Goal: Information Seeking & Learning: Learn about a topic

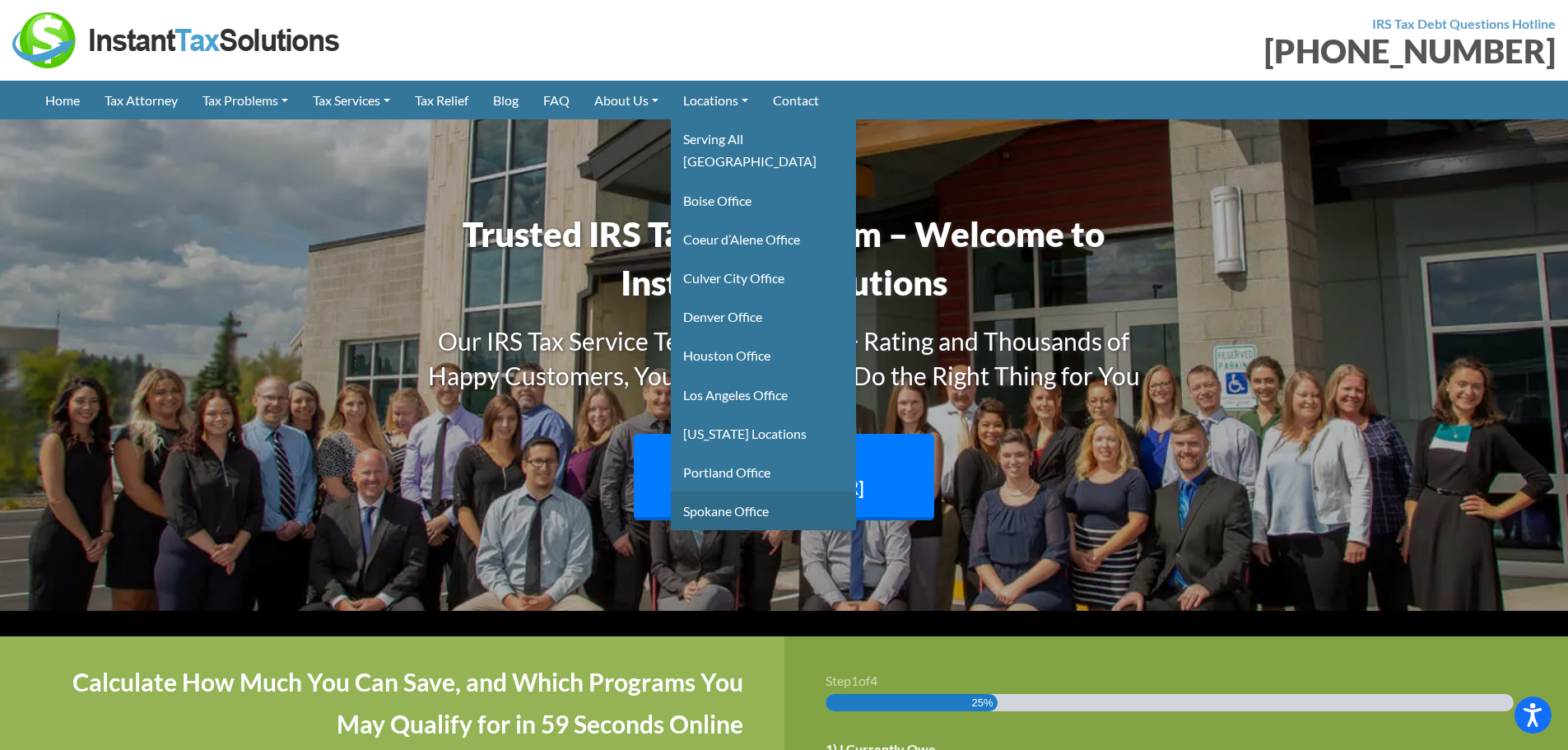
click at [747, 491] on link "Spokane Office" at bounding box center [763, 510] width 186 height 39
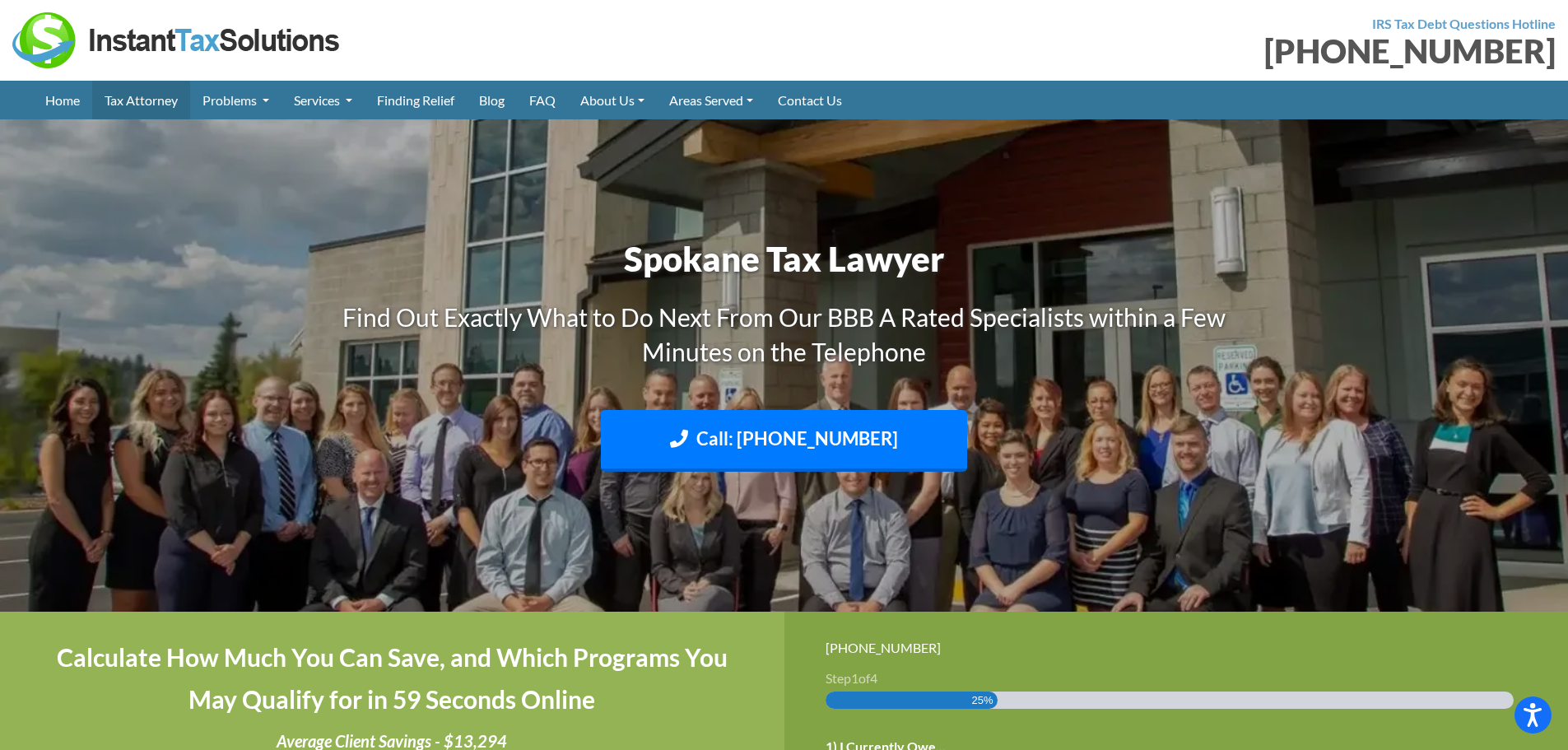
click at [130, 91] on link "Tax Attorney" at bounding box center [142, 99] width 98 height 39
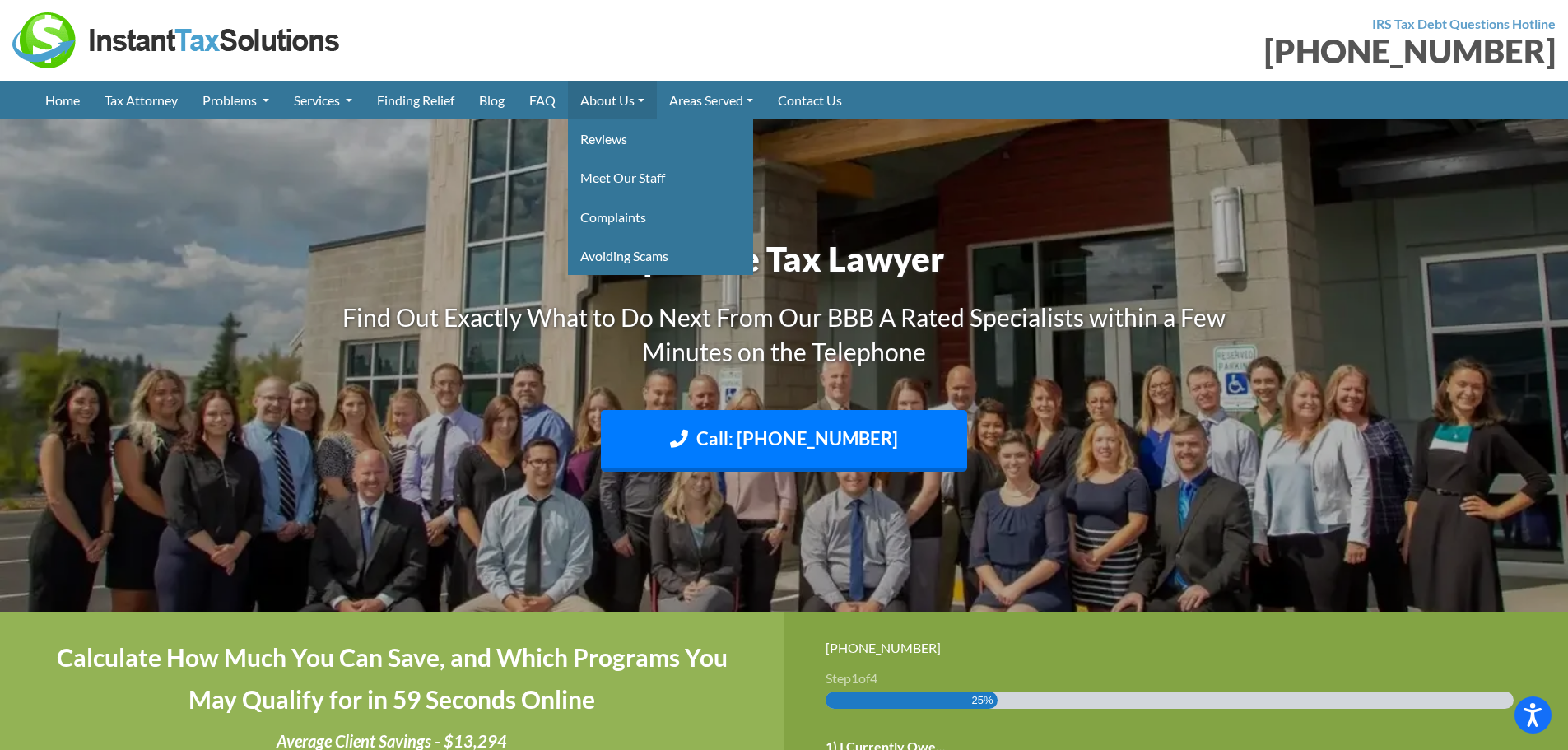
click at [624, 102] on link "About Us" at bounding box center [612, 99] width 89 height 39
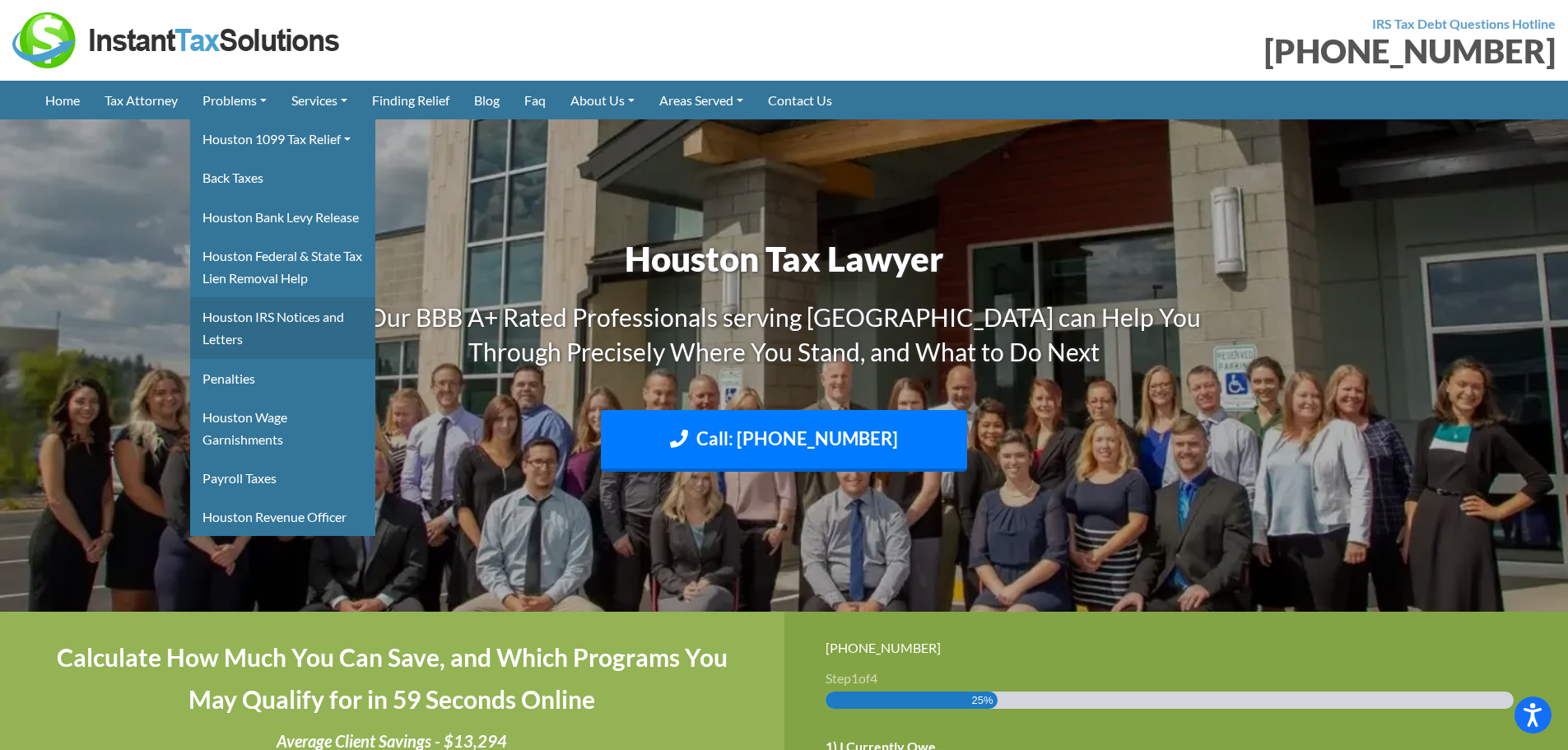
click at [279, 317] on link "Houston IRS Notices and Letters" at bounding box center [282, 327] width 186 height 61
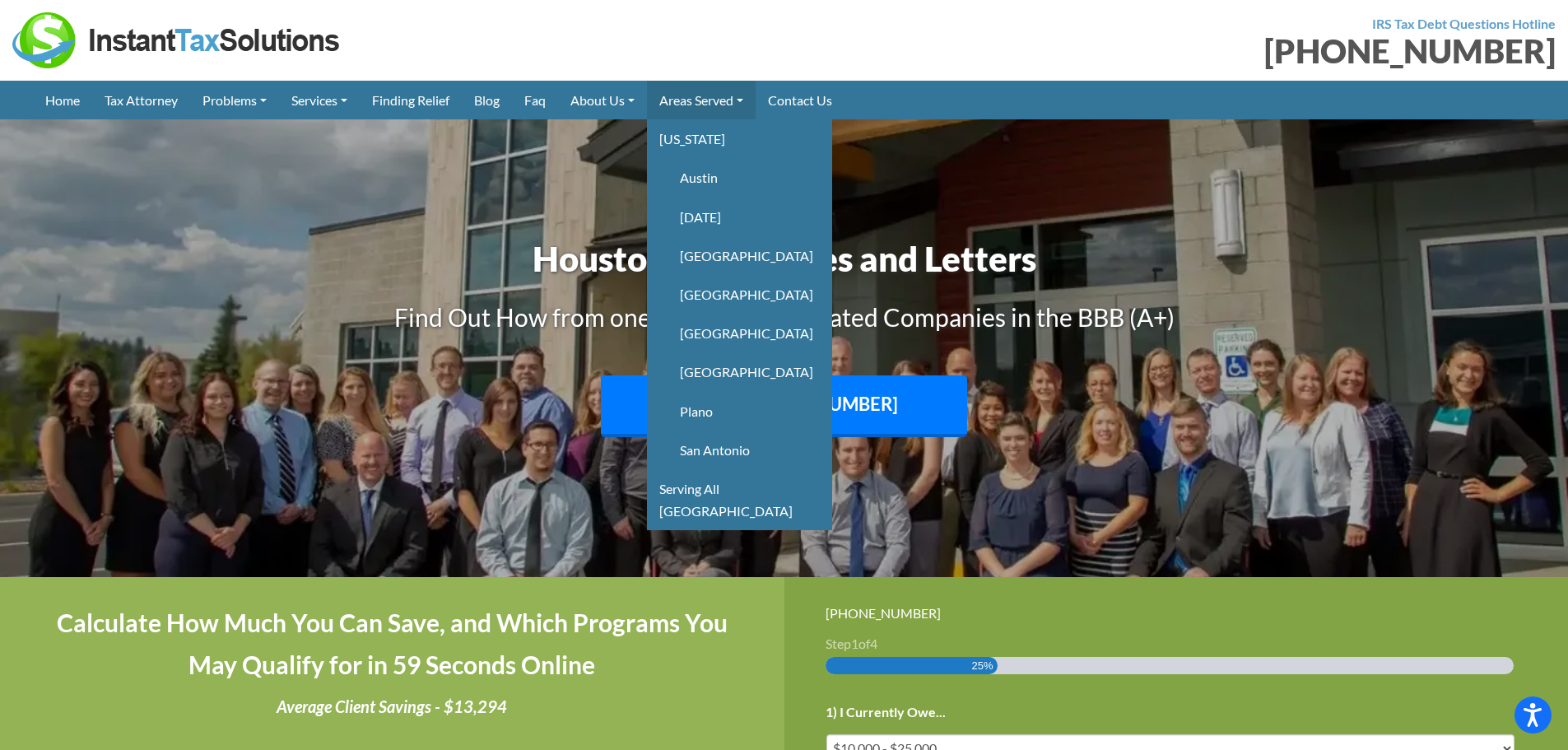
click at [696, 100] on link "Areas Served" at bounding box center [702, 99] width 109 height 39
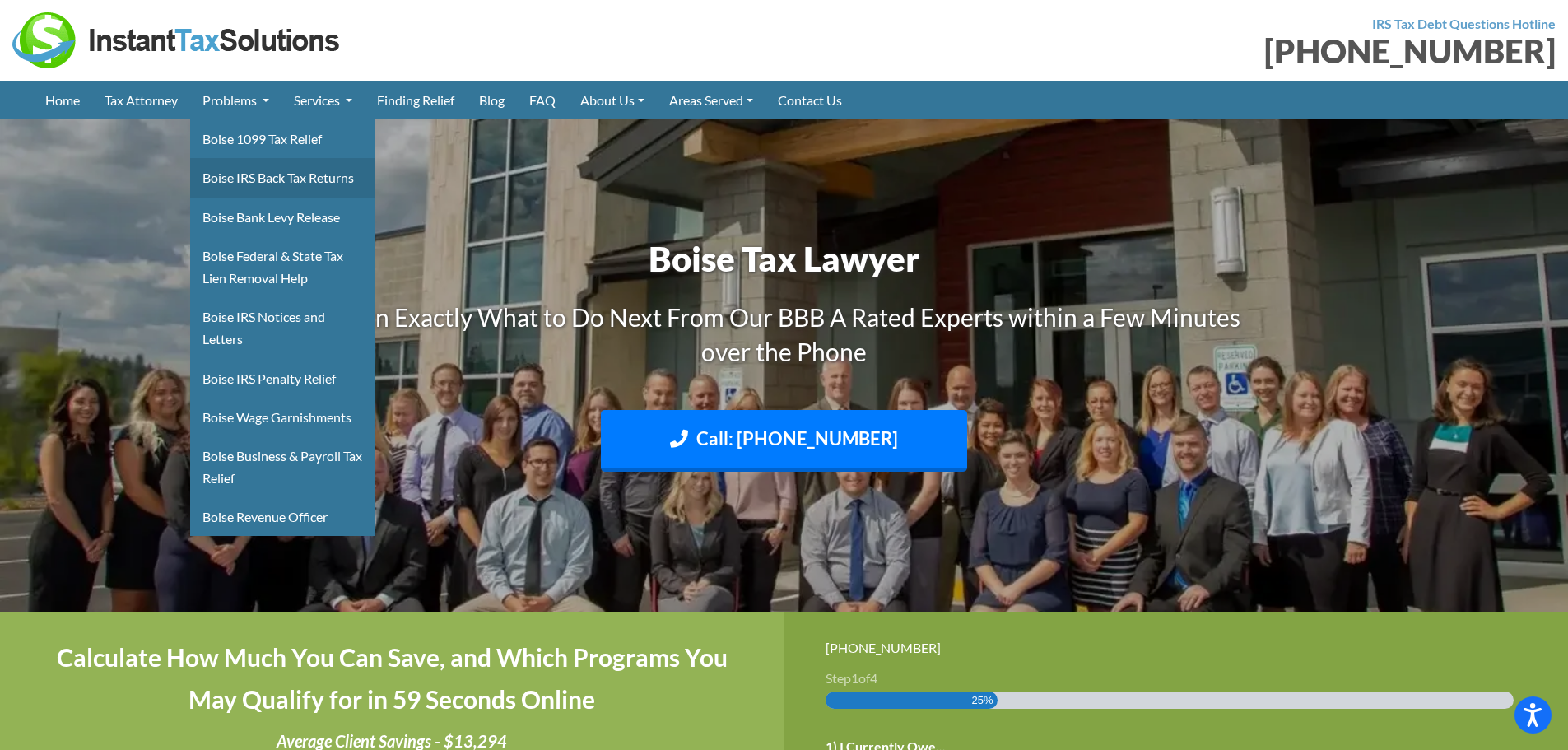
click at [264, 175] on link "Boise IRS Back Tax Returns" at bounding box center [282, 177] width 186 height 39
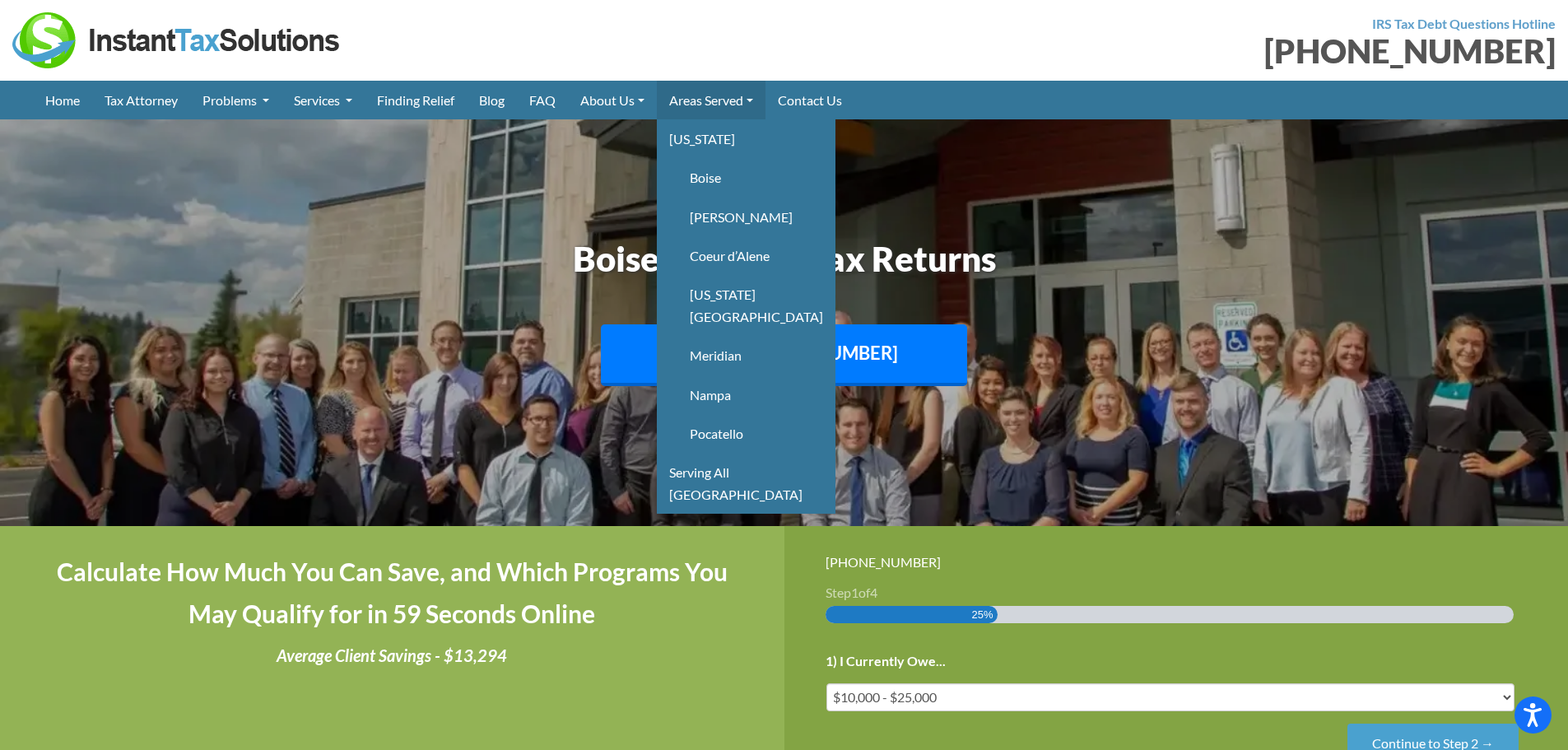
click at [727, 107] on link "Areas Served" at bounding box center [711, 99] width 109 height 39
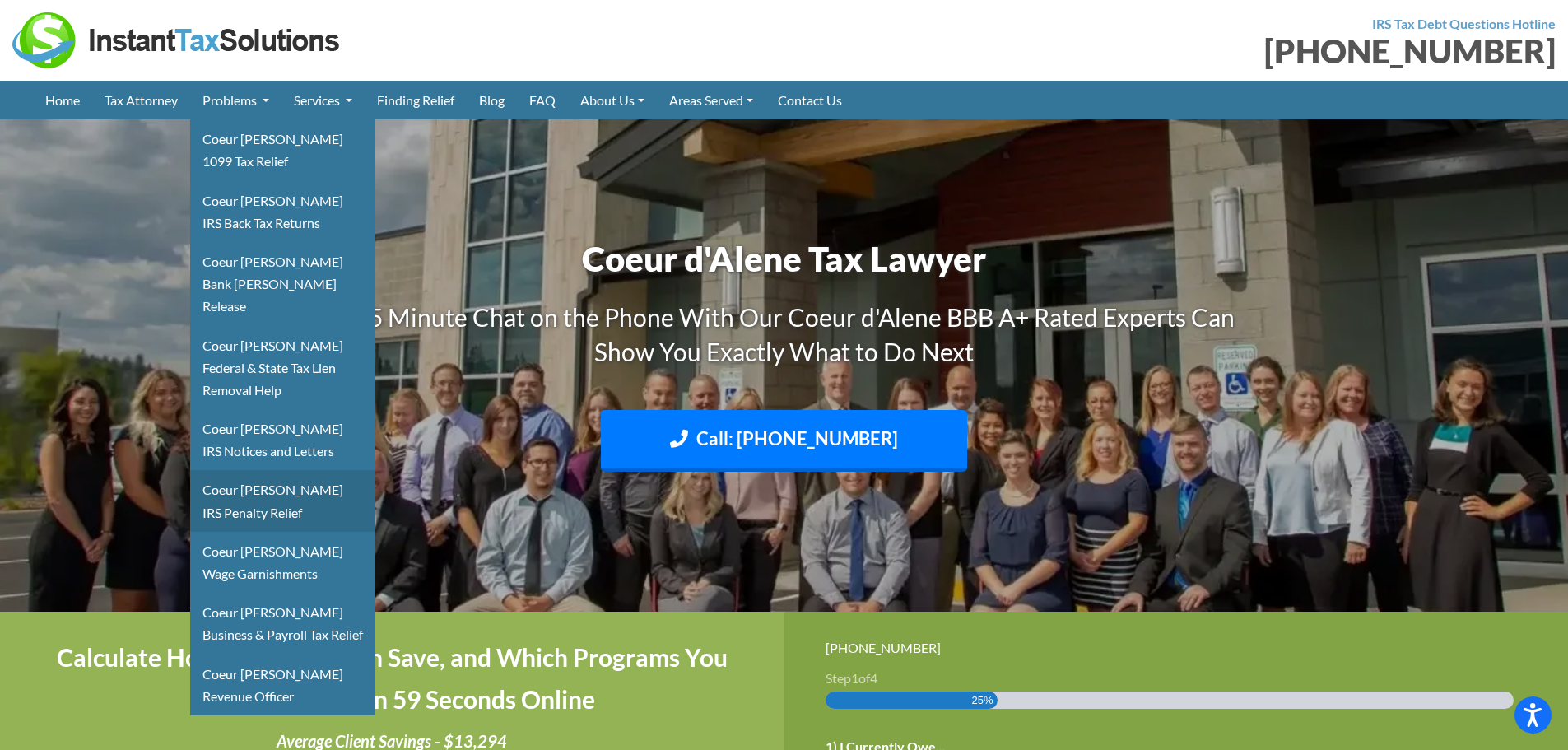
click at [261, 472] on link "Coeur Dalene IRS Penalty Relief" at bounding box center [282, 501] width 186 height 61
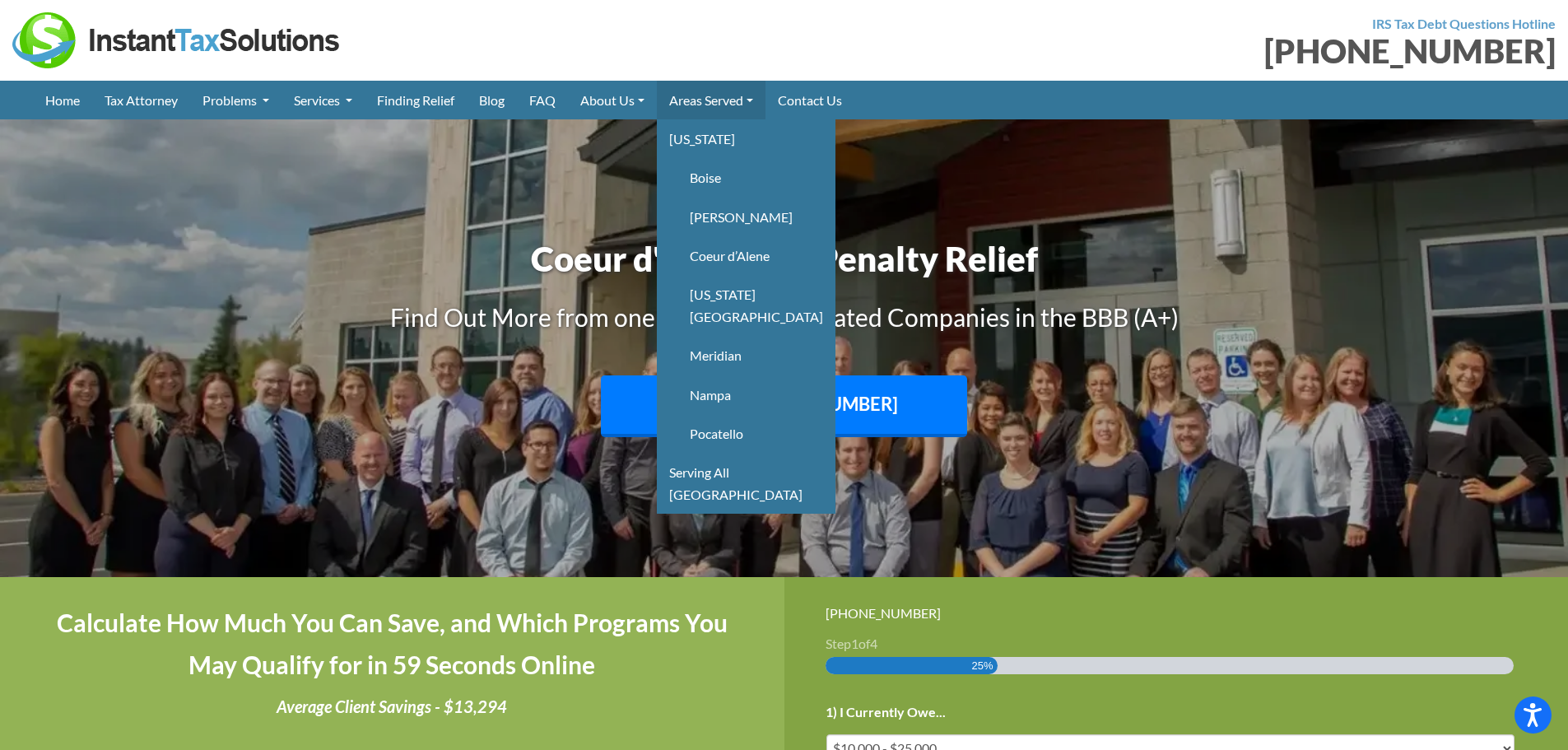
click at [714, 98] on link "Areas Served" at bounding box center [711, 99] width 109 height 39
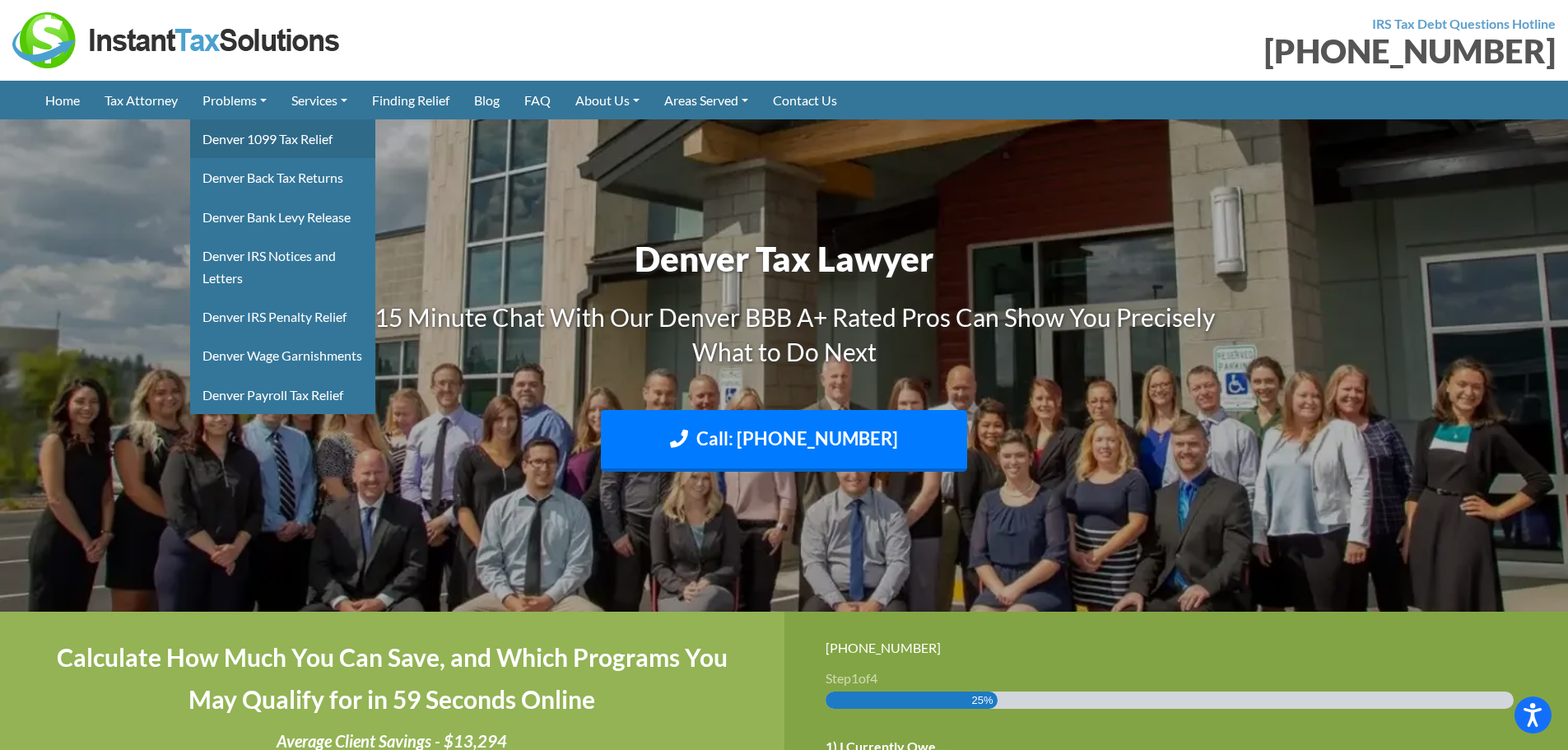
click at [269, 136] on link "Denver 1099 Tax Relief" at bounding box center [282, 138] width 186 height 39
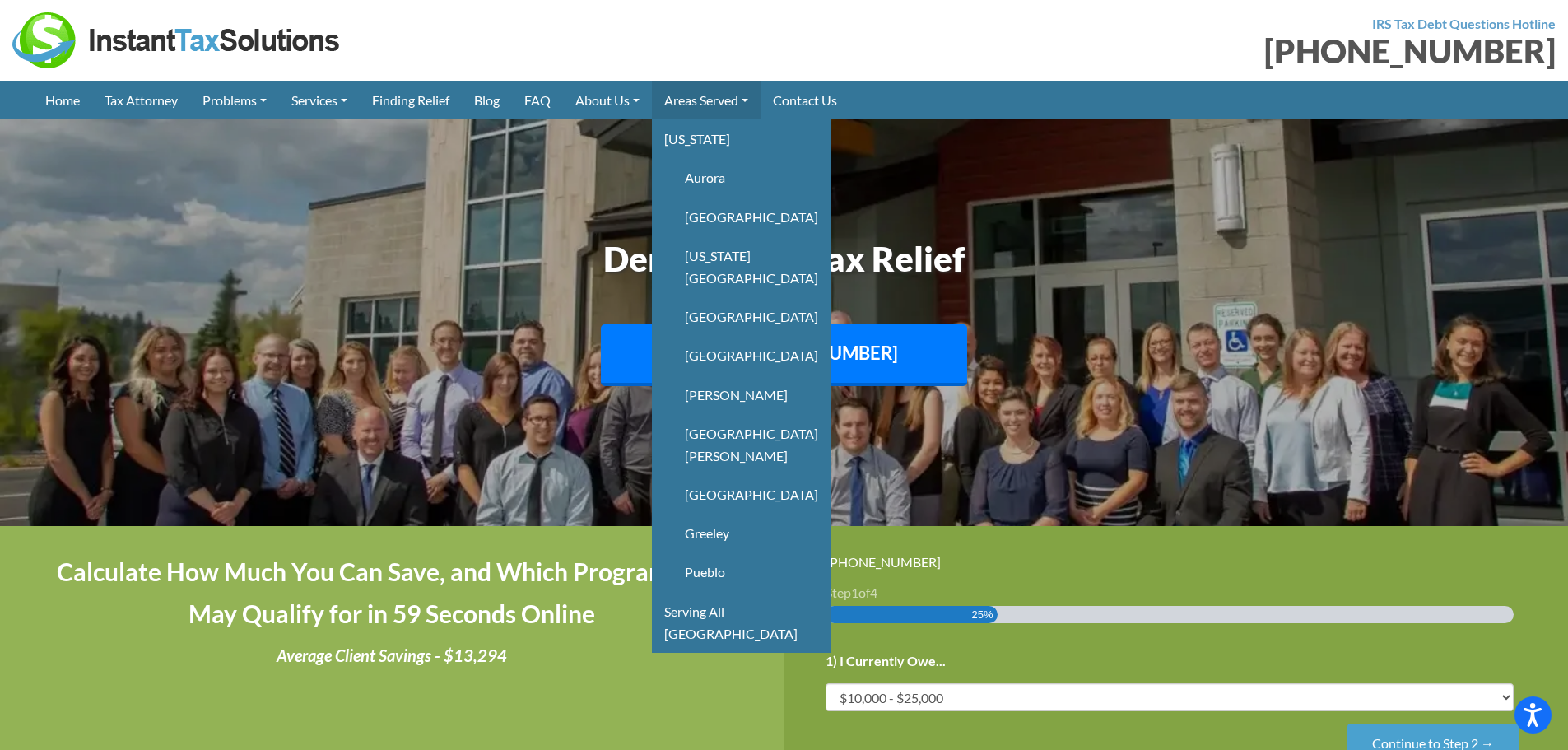
click at [699, 92] on link "Areas Served" at bounding box center [706, 99] width 109 height 39
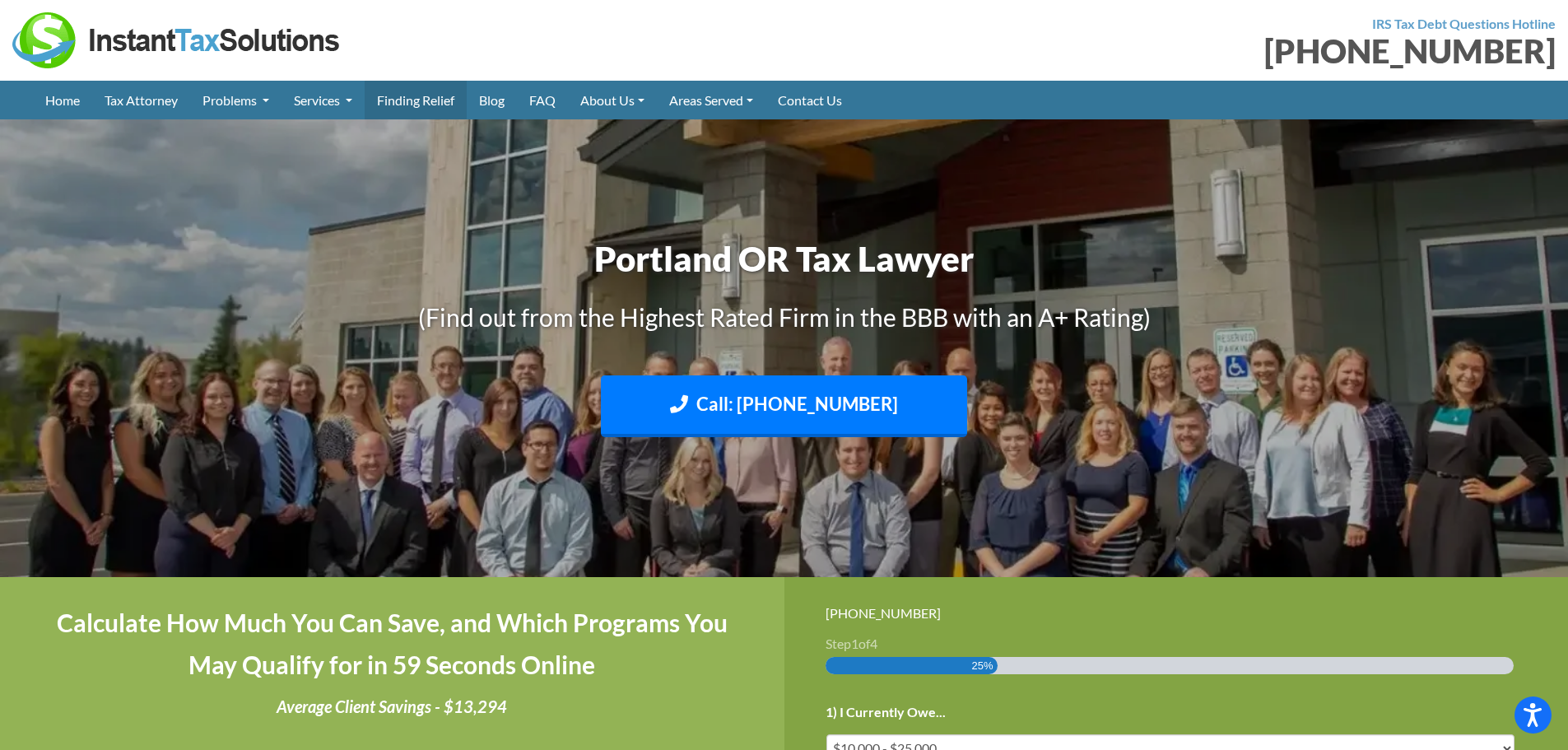
click at [412, 91] on link "Finding Relief" at bounding box center [416, 99] width 102 height 39
